Goal: Use online tool/utility: Utilize a website feature to perform a specific function

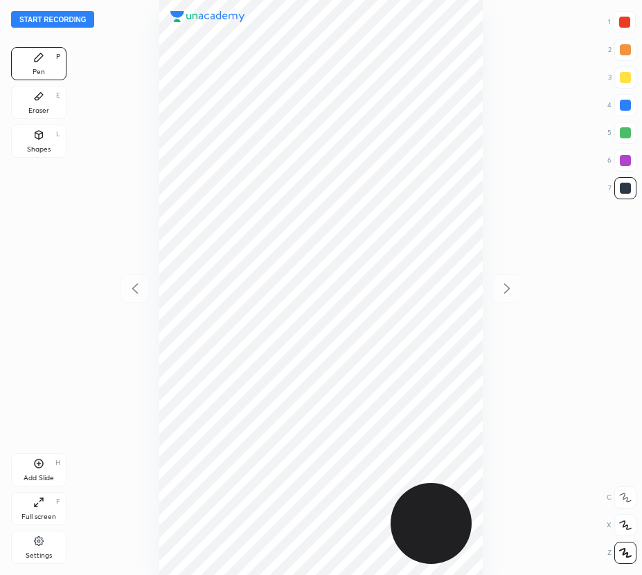
scroll to position [575, 420]
click at [35, 470] on div "Add Slide H" at bounding box center [38, 469] width 55 height 33
drag, startPoint x: 136, startPoint y: 293, endPoint x: 129, endPoint y: 279, distance: 15.2
click at [135, 291] on icon at bounding box center [135, 288] width 17 height 17
click at [514, 283] on icon at bounding box center [506, 288] width 17 height 17
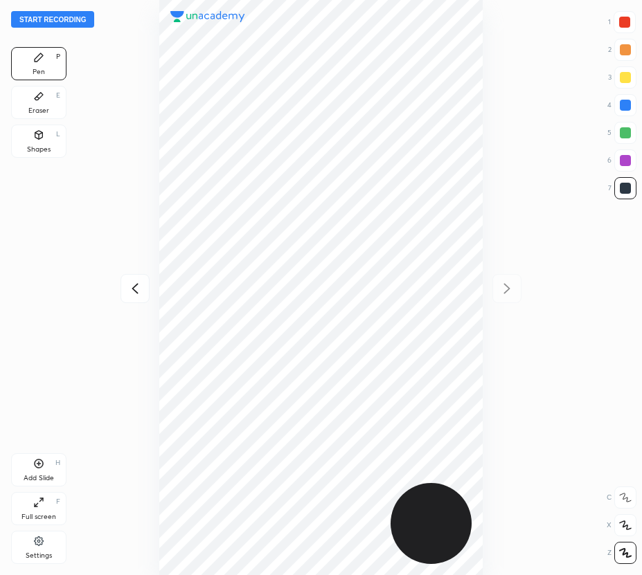
click at [135, 287] on icon at bounding box center [135, 288] width 17 height 17
drag, startPoint x: 514, startPoint y: 288, endPoint x: 490, endPoint y: 265, distance: 33.3
click at [513, 286] on icon at bounding box center [506, 288] width 17 height 17
click at [138, 292] on icon at bounding box center [135, 288] width 17 height 17
click at [512, 282] on icon at bounding box center [506, 288] width 17 height 17
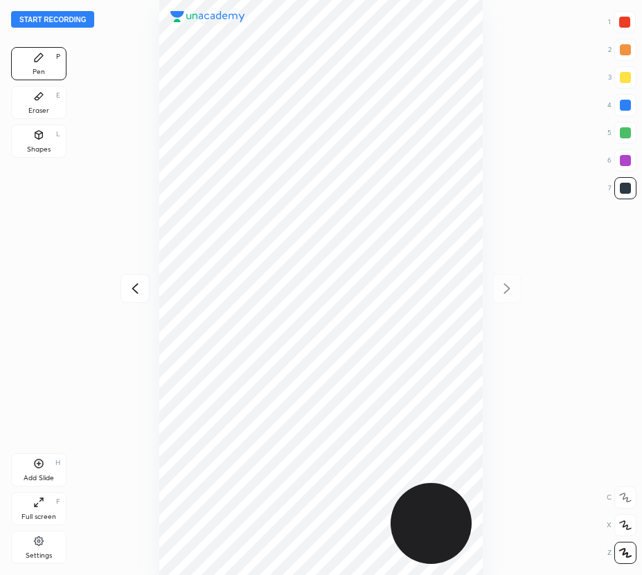
click at [125, 283] on div at bounding box center [134, 288] width 29 height 29
click at [509, 288] on icon at bounding box center [506, 288] width 17 height 17
click at [134, 284] on icon at bounding box center [135, 288] width 17 height 17
click at [511, 289] on icon at bounding box center [506, 288] width 17 height 17
drag, startPoint x: 623, startPoint y: 104, endPoint x: 604, endPoint y: 111, distance: 19.9
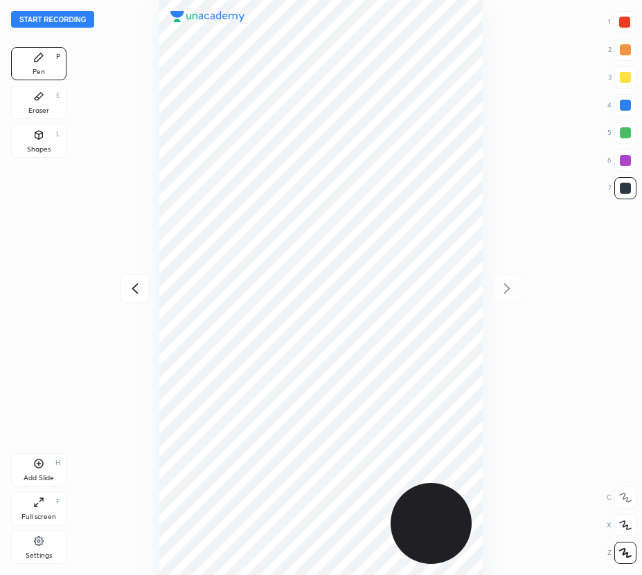
click at [622, 104] on div at bounding box center [624, 105] width 11 height 11
click at [40, 104] on div "Eraser E" at bounding box center [38, 102] width 55 height 33
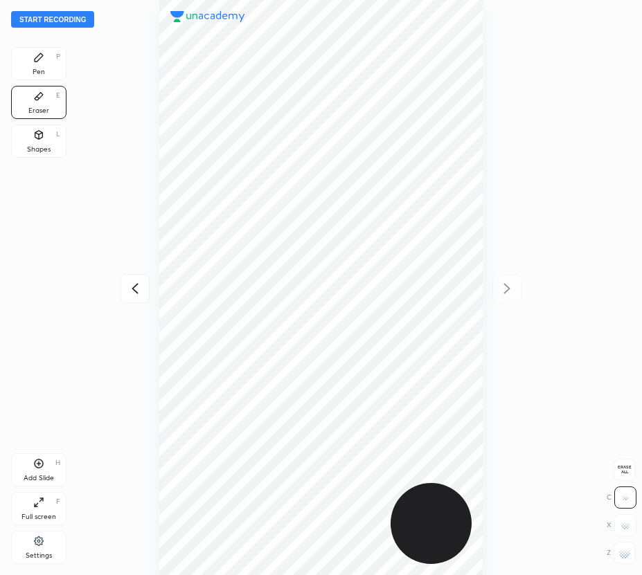
click at [51, 91] on div "Pen P Eraser E Shapes L" at bounding box center [38, 105] width 55 height 116
click at [24, 63] on div "Pen P" at bounding box center [38, 63] width 55 height 33
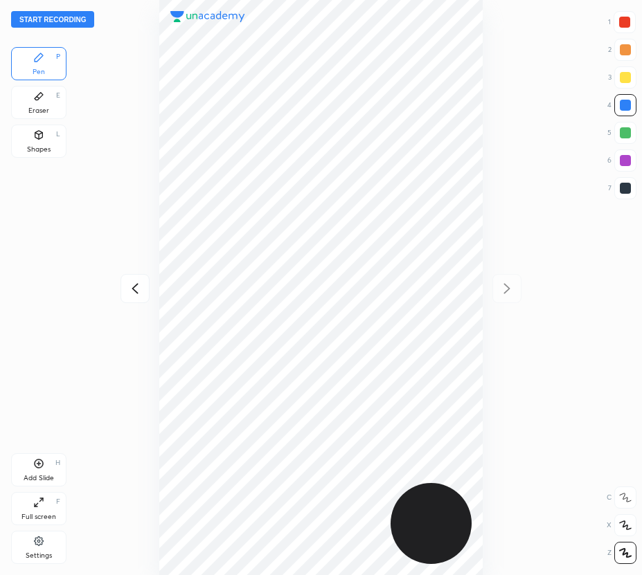
drag, startPoint x: 26, startPoint y: 65, endPoint x: 68, endPoint y: 127, distance: 74.3
click at [28, 66] on div "Pen P" at bounding box center [38, 63] width 55 height 33
click at [138, 288] on icon at bounding box center [135, 288] width 17 height 17
click at [624, 140] on div at bounding box center [625, 133] width 22 height 22
click at [500, 290] on icon at bounding box center [506, 288] width 17 height 17
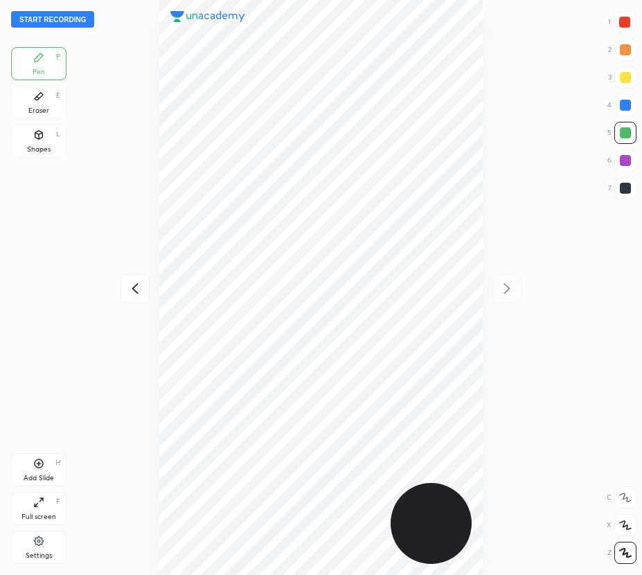
click at [135, 290] on icon at bounding box center [134, 288] width 6 height 10
click at [505, 283] on icon at bounding box center [506, 288] width 17 height 17
drag, startPoint x: 42, startPoint y: 98, endPoint x: 152, endPoint y: 128, distance: 114.7
click at [48, 102] on div "Eraser E" at bounding box center [38, 102] width 55 height 33
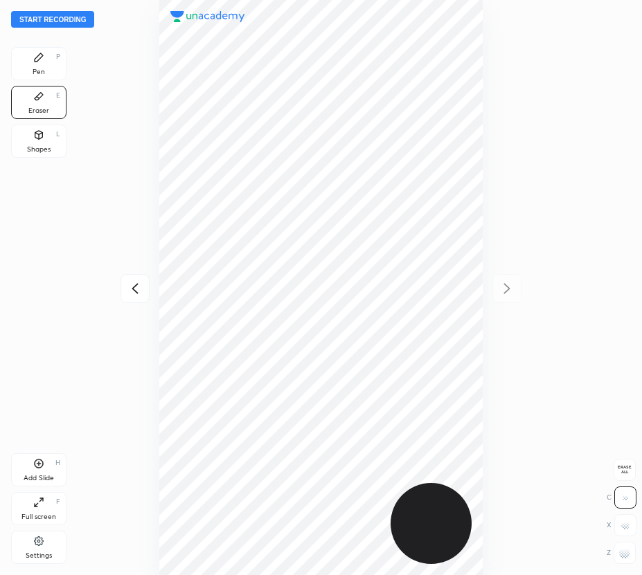
drag, startPoint x: 44, startPoint y: 71, endPoint x: 60, endPoint y: 78, distance: 17.4
click at [48, 74] on div "Pen P" at bounding box center [38, 63] width 55 height 33
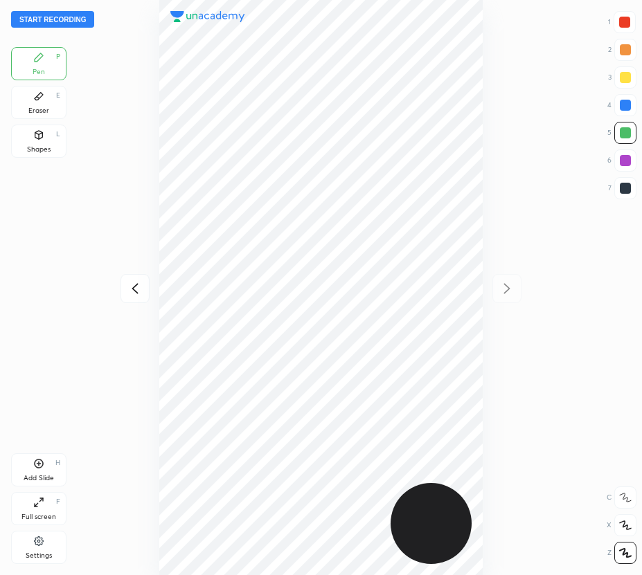
click at [44, 111] on div "Eraser" at bounding box center [38, 110] width 21 height 7
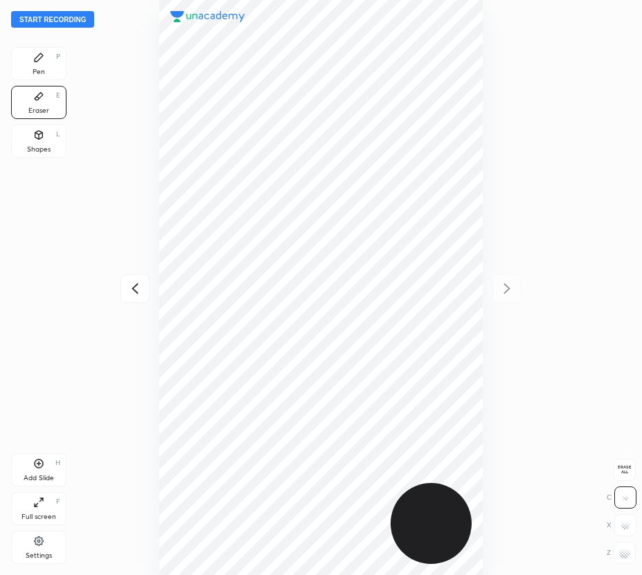
click at [46, 130] on div "Shapes L" at bounding box center [38, 141] width 55 height 33
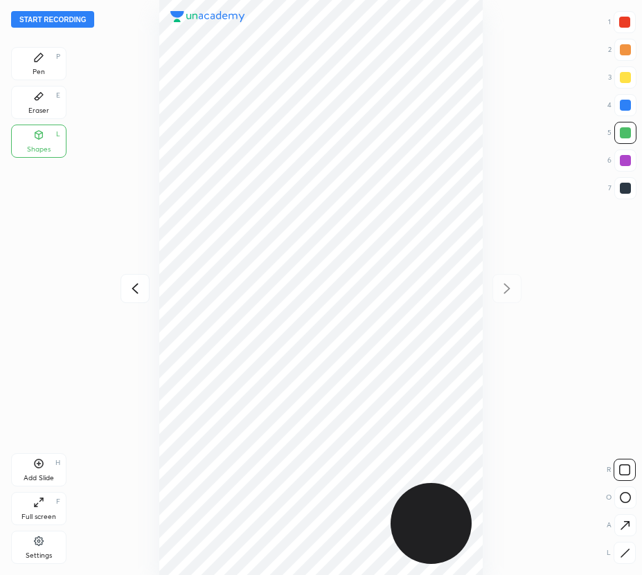
drag, startPoint x: 48, startPoint y: 99, endPoint x: 65, endPoint y: 111, distance: 20.4
click at [50, 100] on div "Eraser E" at bounding box center [38, 102] width 55 height 33
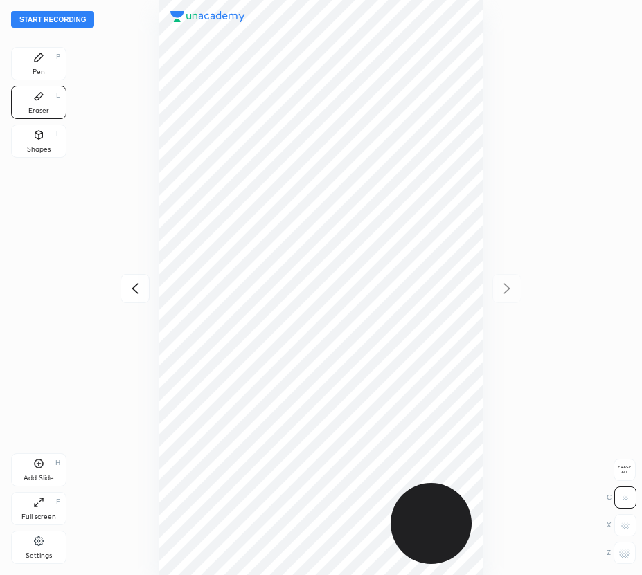
click at [622, 550] on g at bounding box center [624, 552] width 11 height 11
click at [53, 70] on div "Pen P" at bounding box center [38, 63] width 55 height 33
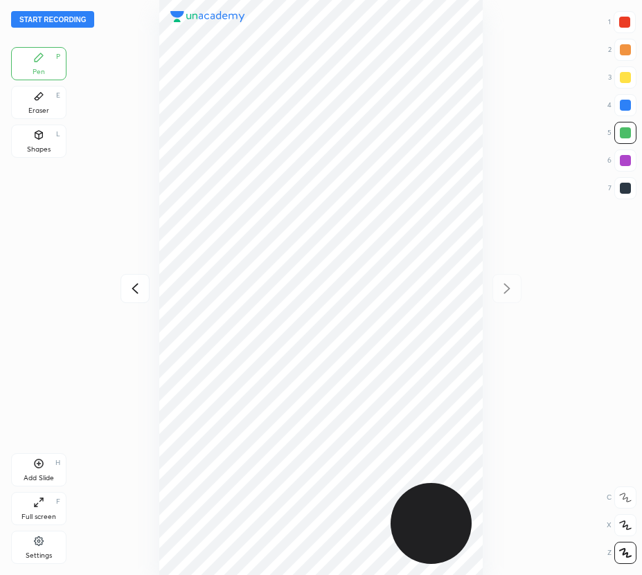
click at [36, 105] on div "Eraser E" at bounding box center [38, 102] width 55 height 33
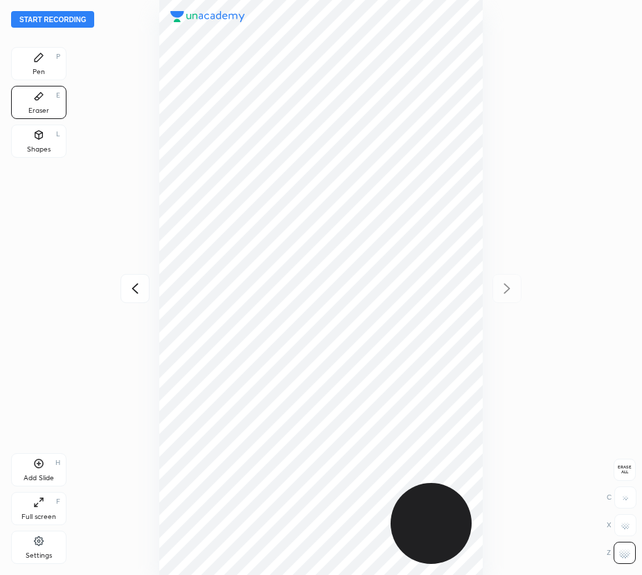
drag, startPoint x: 39, startPoint y: 51, endPoint x: 122, endPoint y: 65, distance: 85.0
click at [46, 57] on div "Pen P" at bounding box center [38, 63] width 55 height 33
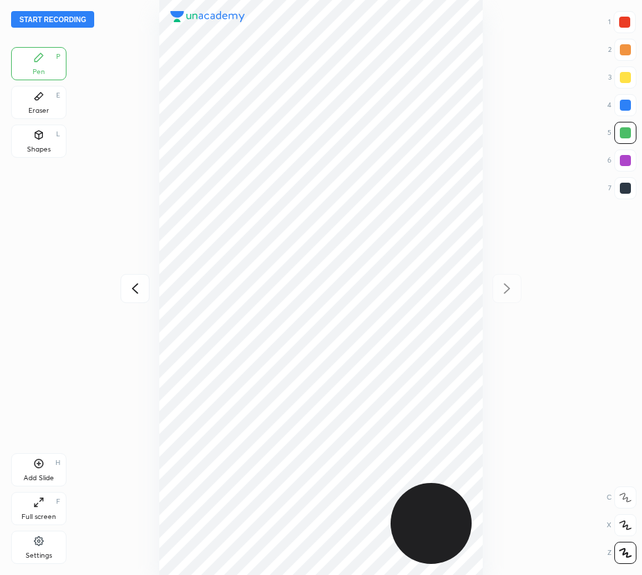
drag, startPoint x: 42, startPoint y: 469, endPoint x: 142, endPoint y: 280, distance: 214.5
click at [42, 468] on div "Add Slide H" at bounding box center [38, 469] width 55 height 33
click at [136, 273] on div at bounding box center [321, 287] width 420 height 575
click at [130, 289] on icon at bounding box center [135, 288] width 17 height 17
click at [509, 285] on icon at bounding box center [506, 288] width 17 height 17
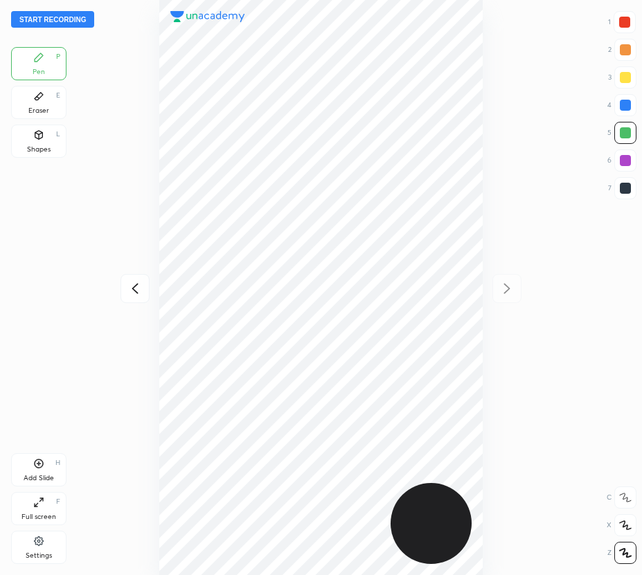
drag, startPoint x: 62, startPoint y: 10, endPoint x: 69, endPoint y: 23, distance: 14.6
click at [62, 12] on div "Start recording 1 2 3 4 5 6 7 R O A L C X Z Erase all C X Z Pen P Eraser E Shap…" at bounding box center [321, 287] width 642 height 575
drag, startPoint x: 69, startPoint y: 17, endPoint x: 117, endPoint y: 279, distance: 266.6
click at [116, 286] on div "Start recording 1 2 3 4 5 6 7 R O A L C X Z Erase all C X Z Pen P Eraser E Shap…" at bounding box center [321, 287] width 642 height 575
